Goal: Transaction & Acquisition: Purchase product/service

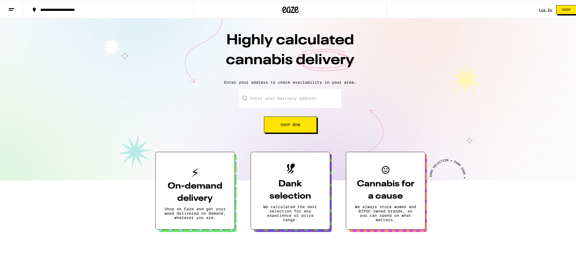
click at [542, 8] on link "Log In" at bounding box center [545, 9] width 13 height 4
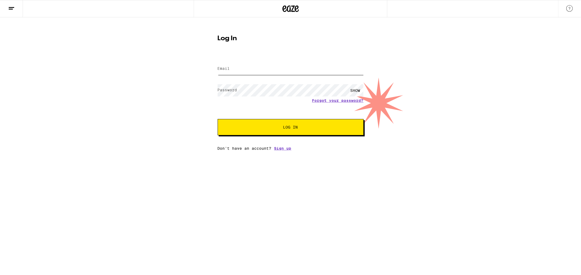
click at [238, 68] on input "Email" at bounding box center [290, 69] width 146 height 12
type input "[EMAIL_ADDRESS][DOMAIN_NAME]"
click at [275, 122] on button "Log In" at bounding box center [290, 127] width 146 height 16
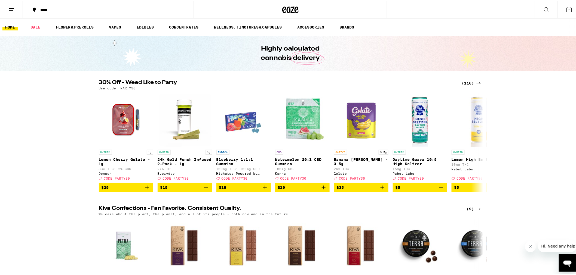
click at [475, 83] on icon at bounding box center [478, 82] width 7 height 7
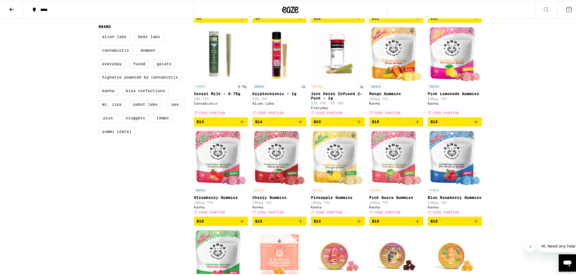
scroll to position [363, 0]
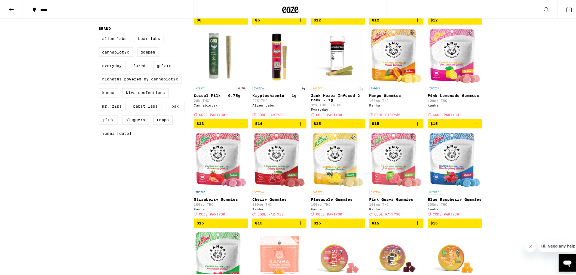
click at [176, 110] on label "PAX" at bounding box center [175, 105] width 19 height 9
click at [100, 34] on input "PAX" at bounding box center [100, 34] width 0 height 0
checkbox input "true"
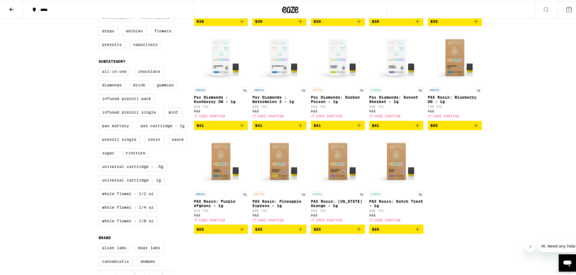
scroll to position [151, 0]
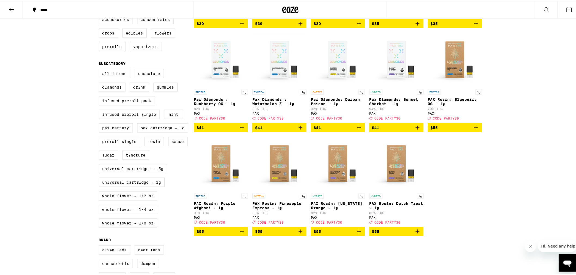
click at [419, 235] on button "$55" at bounding box center [396, 230] width 54 height 9
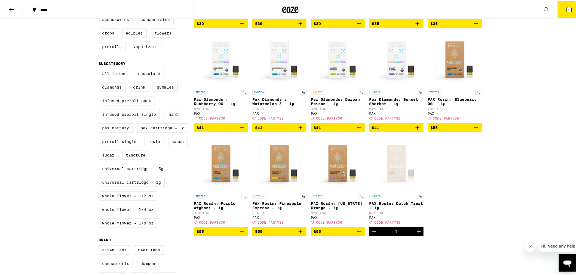
click at [360, 234] on icon "Add to bag" at bounding box center [359, 231] width 7 height 7
click at [300, 234] on icon "Add to bag" at bounding box center [300, 231] width 7 height 7
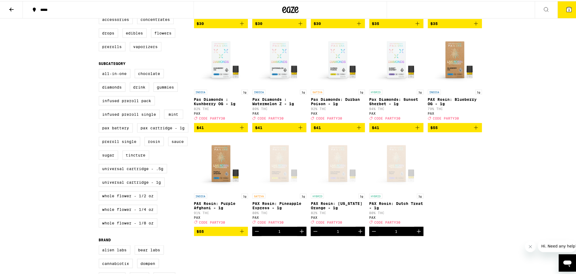
click at [568, 10] on span "3" at bounding box center [569, 8] width 2 height 3
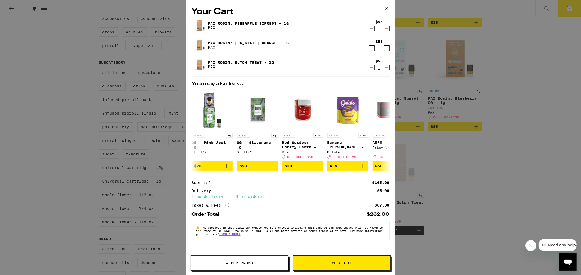
click at [272, 266] on button "Apply Promo" at bounding box center [240, 263] width 98 height 15
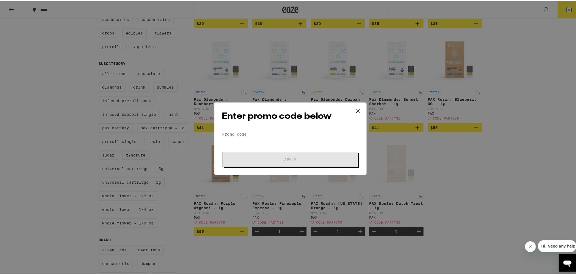
click at [298, 140] on form "Promo Code Apply" at bounding box center [290, 147] width 137 height 37
click at [299, 134] on input "Promo Code" at bounding box center [290, 133] width 137 height 8
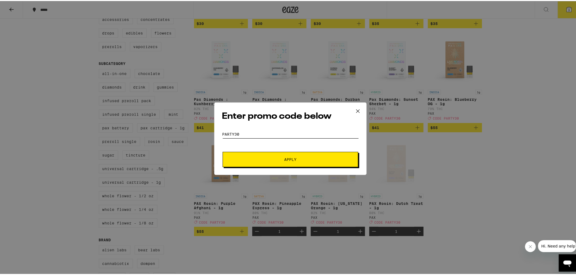
type input "party30"
click at [293, 161] on button "Apply" at bounding box center [291, 158] width 136 height 15
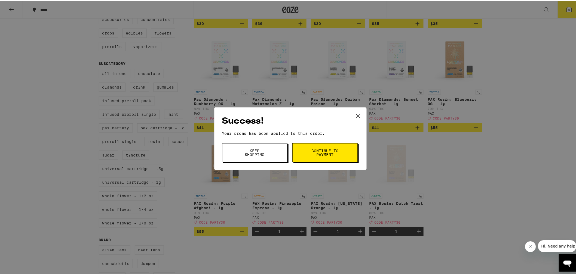
click at [307, 161] on button "Continue to payment" at bounding box center [324, 151] width 65 height 19
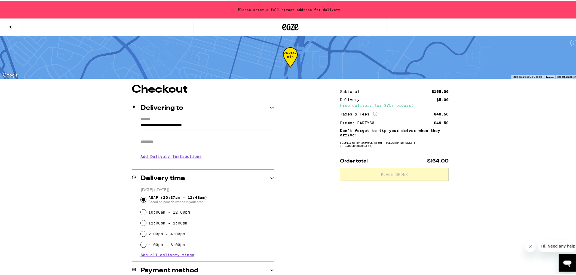
click at [7, 24] on button at bounding box center [11, 26] width 23 height 17
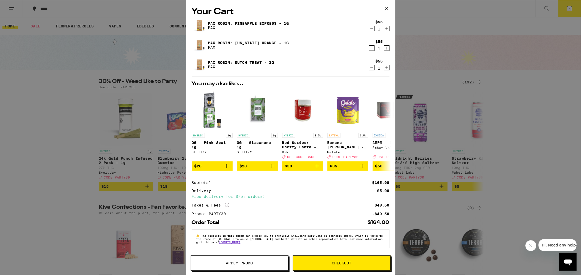
click at [369, 67] on icon "Decrement" at bounding box center [371, 68] width 5 height 7
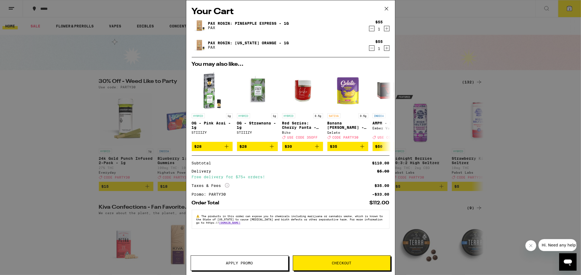
click at [354, 267] on button "Checkout" at bounding box center [342, 263] width 98 height 15
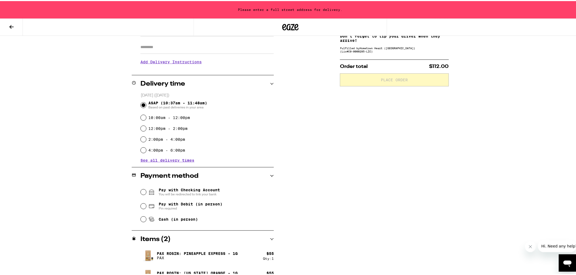
scroll to position [106, 0]
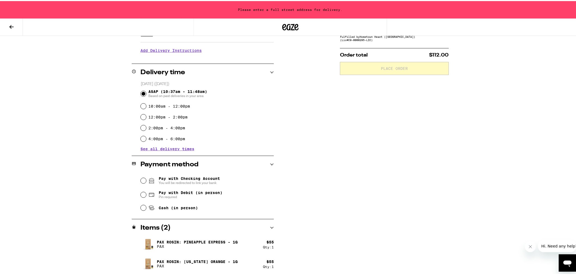
click at [161, 206] on span "Cash (in person)" at bounding box center [178, 207] width 39 height 4
click at [146, 206] on input "Cash (in person)" at bounding box center [143, 206] width 5 height 5
radio input "true"
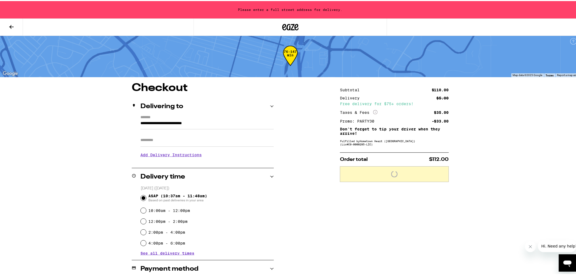
scroll to position [0, 0]
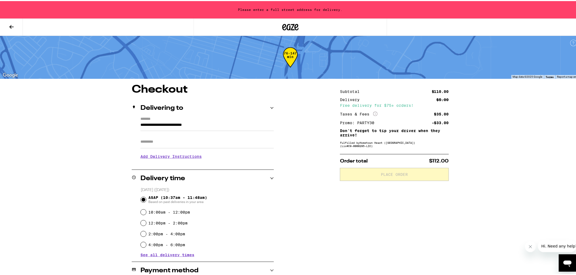
click at [179, 123] on input "**********" at bounding box center [206, 125] width 133 height 9
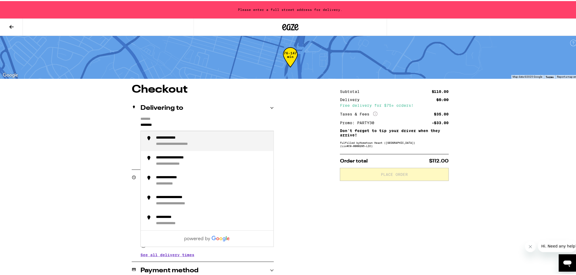
click at [187, 134] on li "**********" at bounding box center [207, 140] width 133 height 20
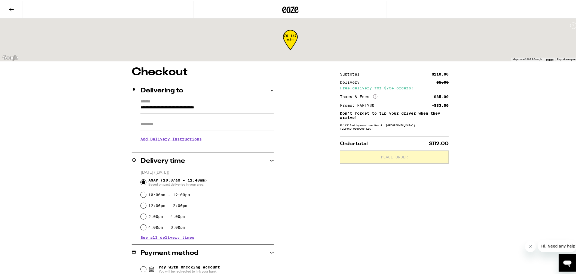
type input "**********"
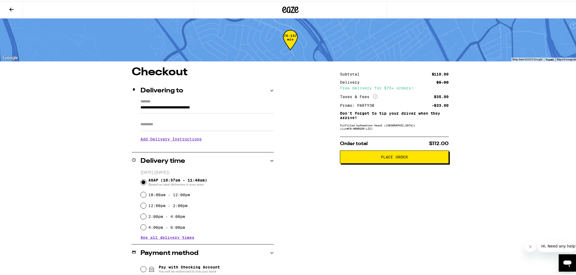
click at [409, 158] on span "Place Order" at bounding box center [395, 156] width 100 height 4
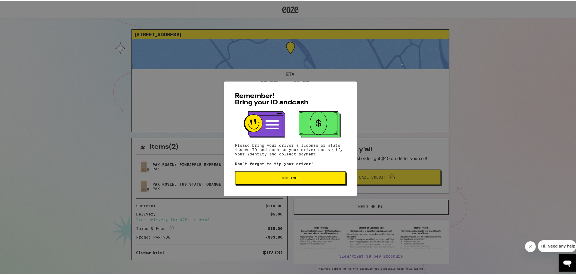
click at [293, 176] on span "Continue" at bounding box center [291, 177] width 20 height 4
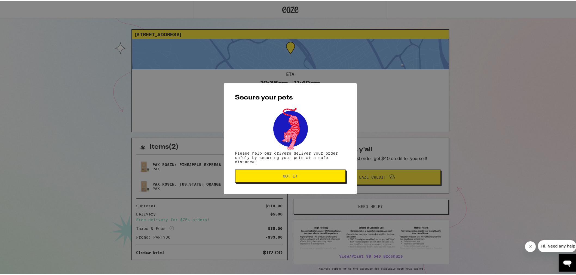
drag, startPoint x: 309, startPoint y: 177, endPoint x: 328, endPoint y: 171, distance: 19.9
click at [309, 177] on span "Got it" at bounding box center [290, 175] width 101 height 4
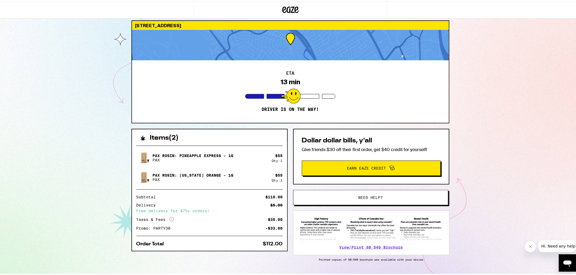
scroll to position [21, 0]
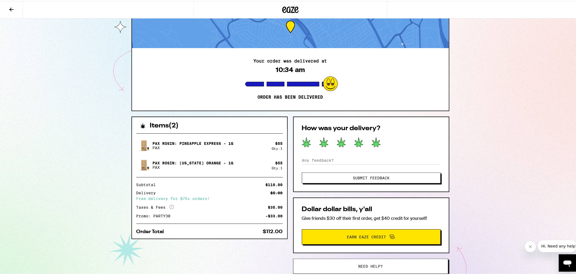
click at [376, 143] on icon at bounding box center [376, 142] width 9 height 10
click at [379, 178] on span "Submit Feedback" at bounding box center [371, 177] width 37 height 4
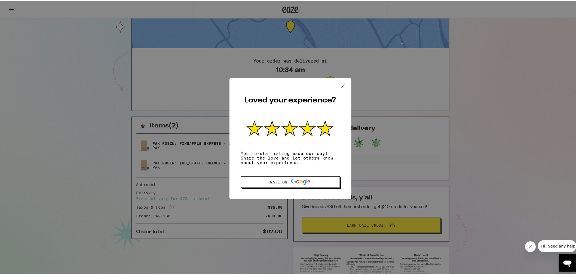
click at [341, 85] on icon at bounding box center [342, 85] width 3 height 3
